Goal: Transaction & Acquisition: Purchase product/service

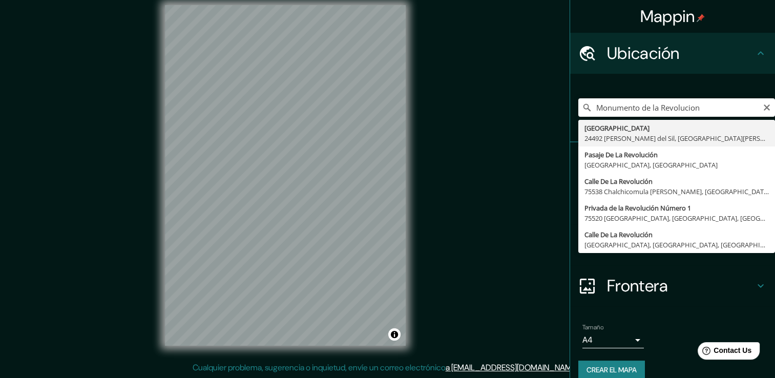
click at [717, 108] on input "Monumento de la Revolucion" at bounding box center [676, 107] width 197 height 18
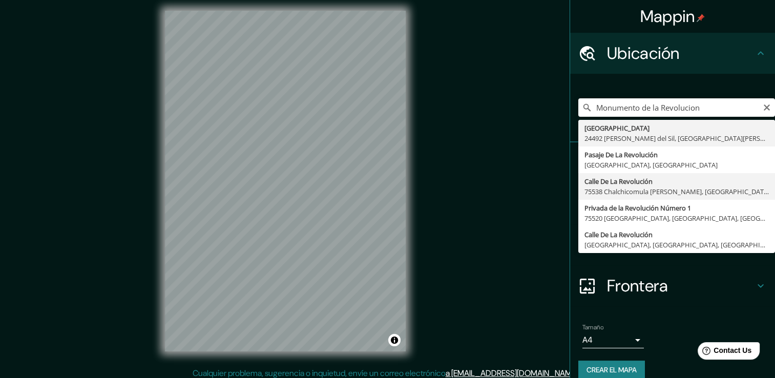
scroll to position [11, 0]
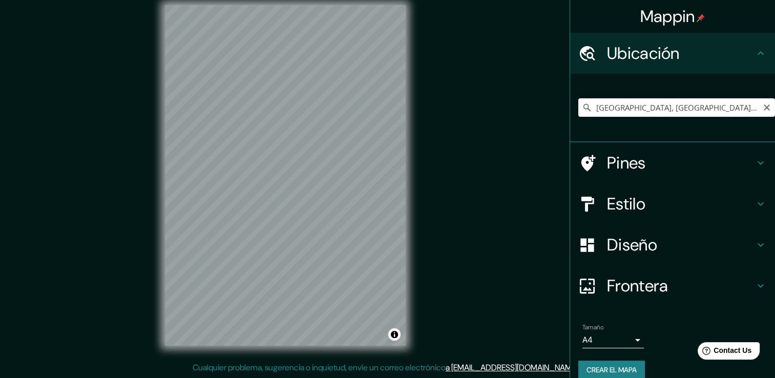
drag, startPoint x: 715, startPoint y: 112, endPoint x: 729, endPoint y: 110, distance: 14.0
click at [715, 111] on input "[GEOGRAPHIC_DATA], [GEOGRAPHIC_DATA], [GEOGRAPHIC_DATA], [GEOGRAPHIC_DATA]" at bounding box center [676, 107] width 197 height 18
click at [753, 108] on input "[GEOGRAPHIC_DATA], [GEOGRAPHIC_DATA], [GEOGRAPHIC_DATA], [GEOGRAPHIC_DATA]" at bounding box center [676, 107] width 197 height 18
type input "[GEOGRAPHIC_DATA], [GEOGRAPHIC_DATA], [GEOGRAPHIC_DATA], [GEOGRAPHIC_DATA]"
click at [763, 108] on icon "Claro" at bounding box center [767, 108] width 8 height 8
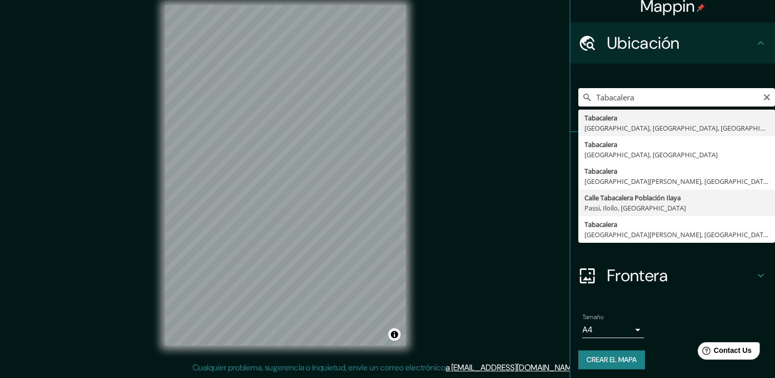
scroll to position [13, 0]
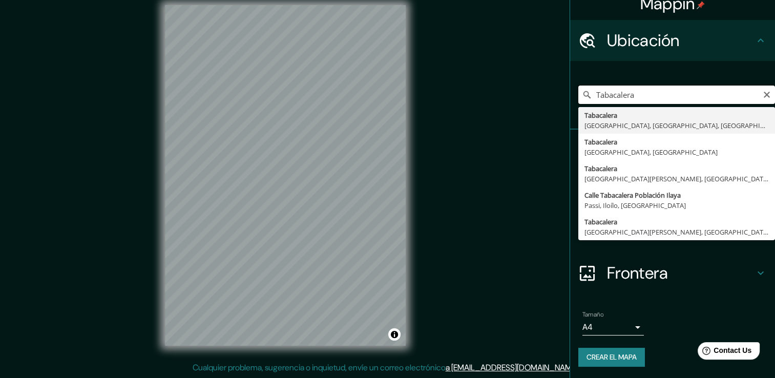
drag, startPoint x: 632, startPoint y: 96, endPoint x: 553, endPoint y: 105, distance: 79.4
click at [553, 105] on div "Mappin Ubicación Tabacalera Tabacalera [GEOGRAPHIC_DATA], [GEOGRAPHIC_DATA], [G…" at bounding box center [387, 183] width 775 height 389
type input "[PERSON_NAME], [GEOGRAPHIC_DATA], [GEOGRAPHIC_DATA]"
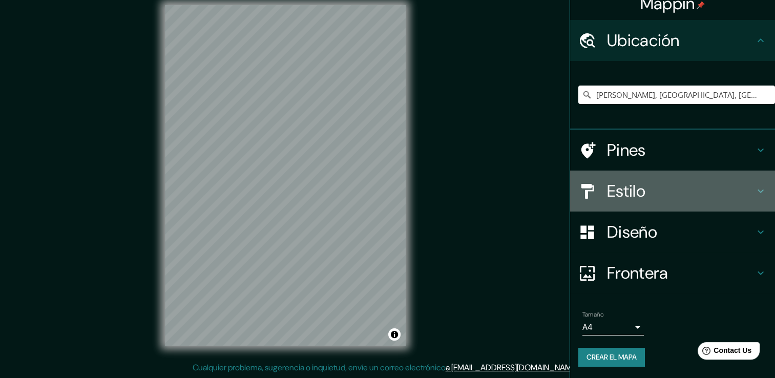
click at [625, 197] on h4 "Estilo" at bounding box center [681, 191] width 148 height 20
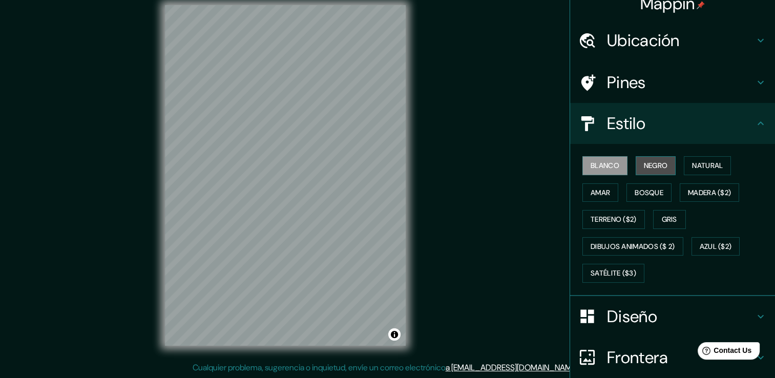
click at [636, 166] on button "Negro" at bounding box center [656, 165] width 40 height 19
click at [592, 187] on font "Amar" at bounding box center [600, 193] width 19 height 13
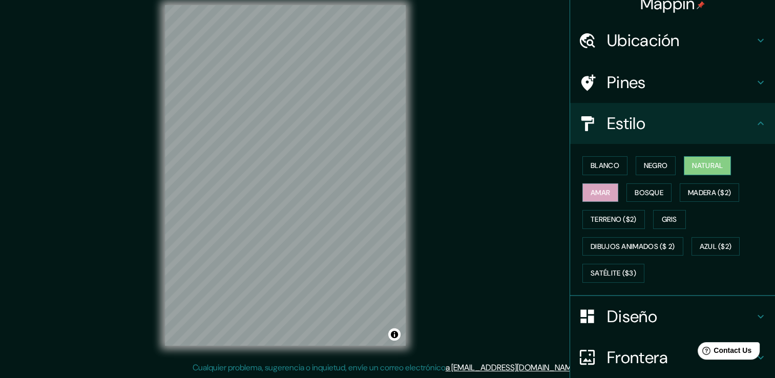
click at [692, 170] on font "Natural" at bounding box center [707, 165] width 31 height 13
click at [691, 190] on font "Madera ($2)" at bounding box center [709, 193] width 43 height 13
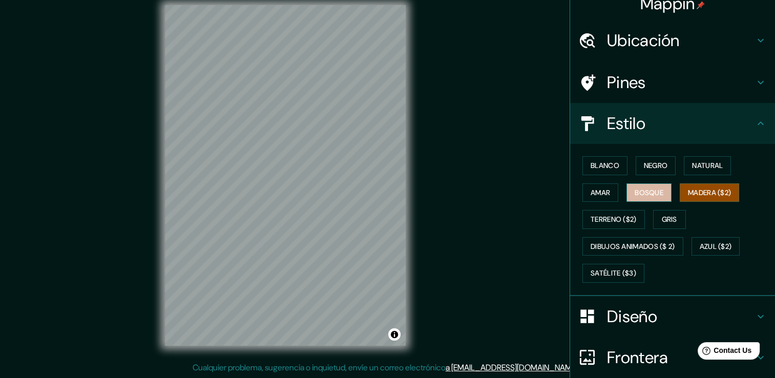
click at [645, 194] on font "Bosque" at bounding box center [649, 193] width 29 height 13
click at [665, 215] on font "Gris" at bounding box center [669, 219] width 15 height 13
